Goal: Task Accomplishment & Management: Complete application form

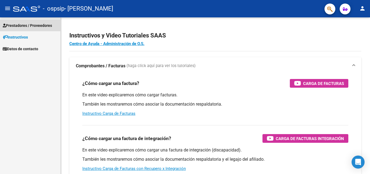
click at [29, 23] on span "Prestadores / Proveedores" at bounding box center [27, 25] width 49 height 6
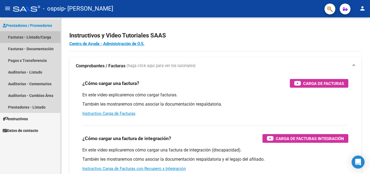
click at [44, 39] on link "Facturas - Listado/Carga" at bounding box center [30, 37] width 60 height 12
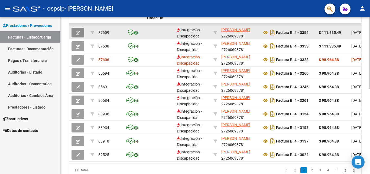
click at [76, 33] on icon "button" at bounding box center [78, 33] width 4 height 4
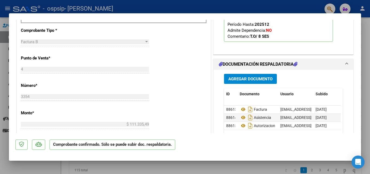
scroll to position [163, 0]
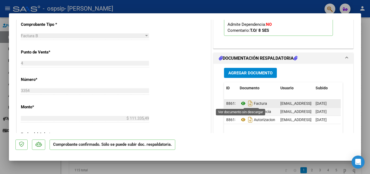
click at [241, 101] on icon at bounding box center [243, 103] width 7 height 7
click at [240, 102] on icon at bounding box center [243, 103] width 7 height 7
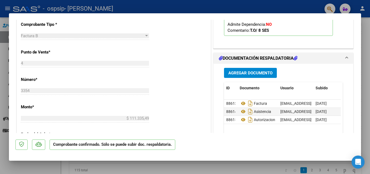
scroll to position [136, 0]
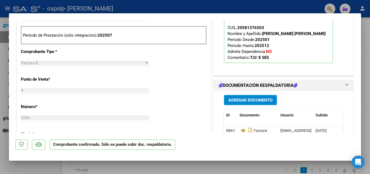
click at [233, 100] on span "Agregar Documento" at bounding box center [250, 100] width 44 height 5
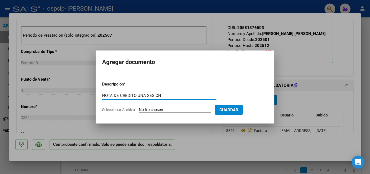
type input "NOTA DE CREDITO UNA SESION"
click at [149, 107] on input "Seleccionar Archivo" at bounding box center [175, 109] width 72 height 5
type input "C:\fakepath\27260693781_008_00004_00000276.pdf"
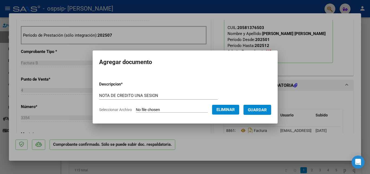
click at [254, 109] on span "Guardar" at bounding box center [257, 109] width 19 height 5
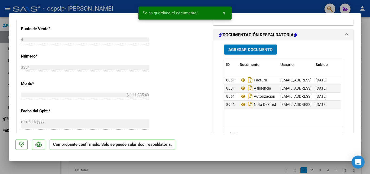
scroll to position [190, 0]
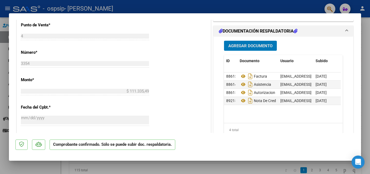
click at [1, 82] on div at bounding box center [185, 87] width 370 height 174
type input "$ 0,00"
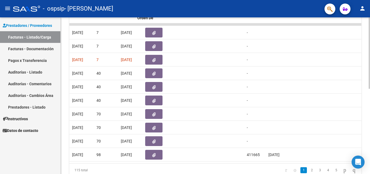
scroll to position [0, 0]
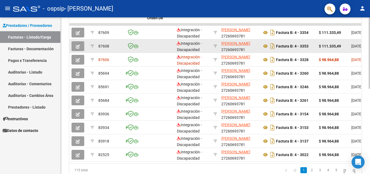
click at [76, 47] on icon "button" at bounding box center [78, 46] width 4 height 4
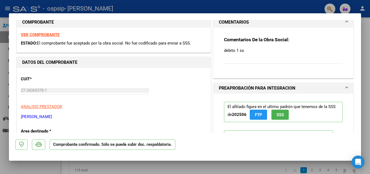
scroll to position [5, 0]
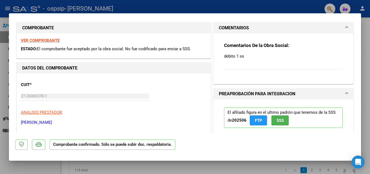
click at [38, 38] on strong "VER COMPROBANTE" at bounding box center [40, 40] width 39 height 5
click at [36, 40] on strong "VER COMPROBANTE" at bounding box center [40, 40] width 39 height 5
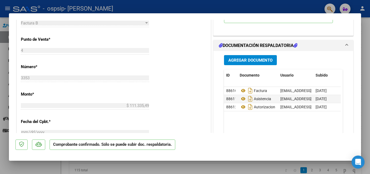
scroll to position [190, 0]
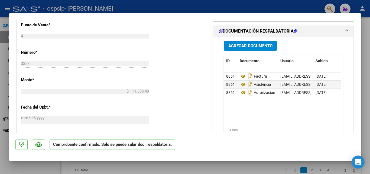
click at [252, 46] on span "Agregar Documento" at bounding box center [250, 45] width 44 height 5
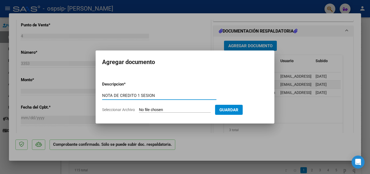
type input "NOTA DE CREDITO 1 SESION"
click at [157, 109] on input "Seleccionar Archivo" at bounding box center [175, 109] width 72 height 5
type input "C:\fakepath\27260693781_008_00004_00000277.pdf"
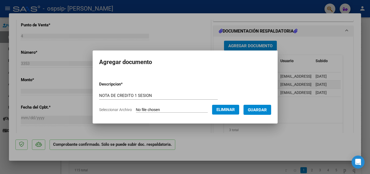
click at [259, 111] on span "Guardar" at bounding box center [257, 109] width 19 height 5
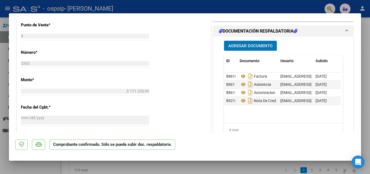
click at [1, 147] on div at bounding box center [185, 87] width 370 height 174
type input "$ 0,00"
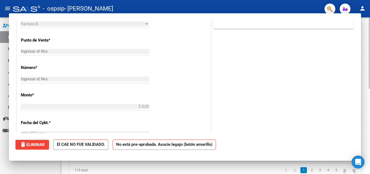
scroll to position [0, 0]
